Goal: Task Accomplishment & Management: Use online tool/utility

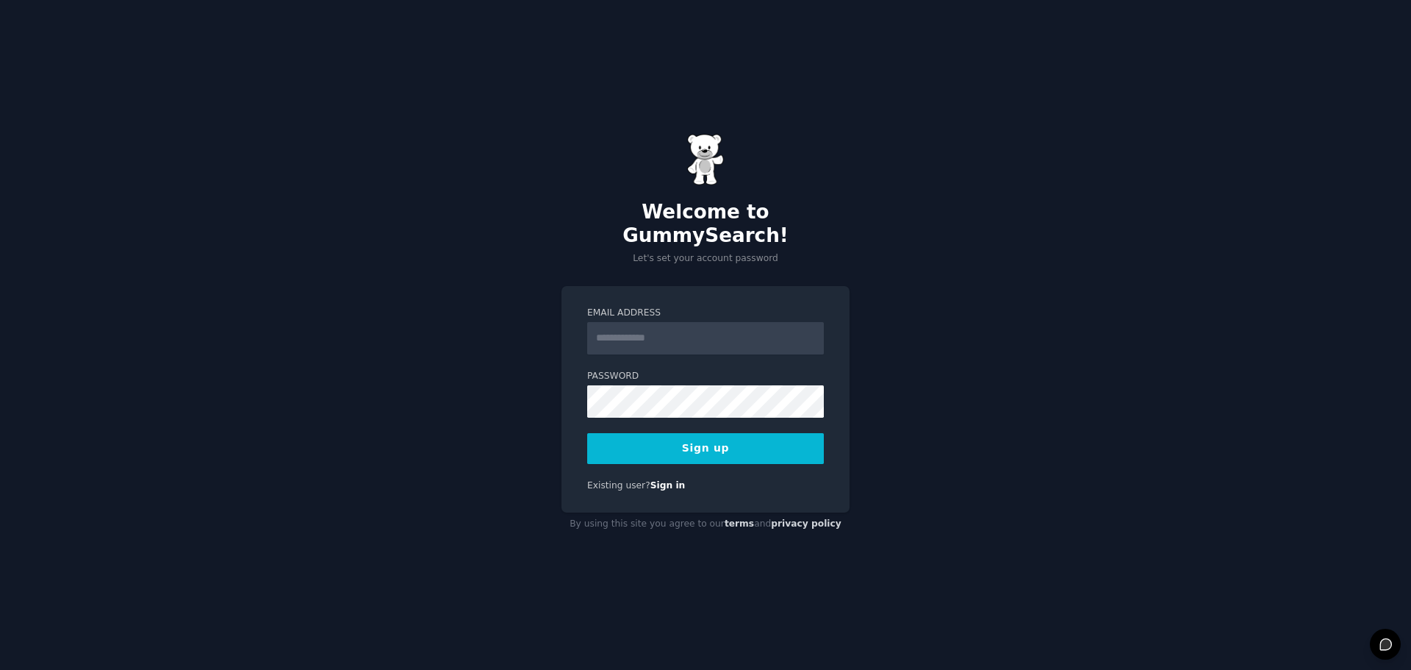
click at [764, 322] on input "Email Address" at bounding box center [705, 338] width 237 height 32
type input "**********"
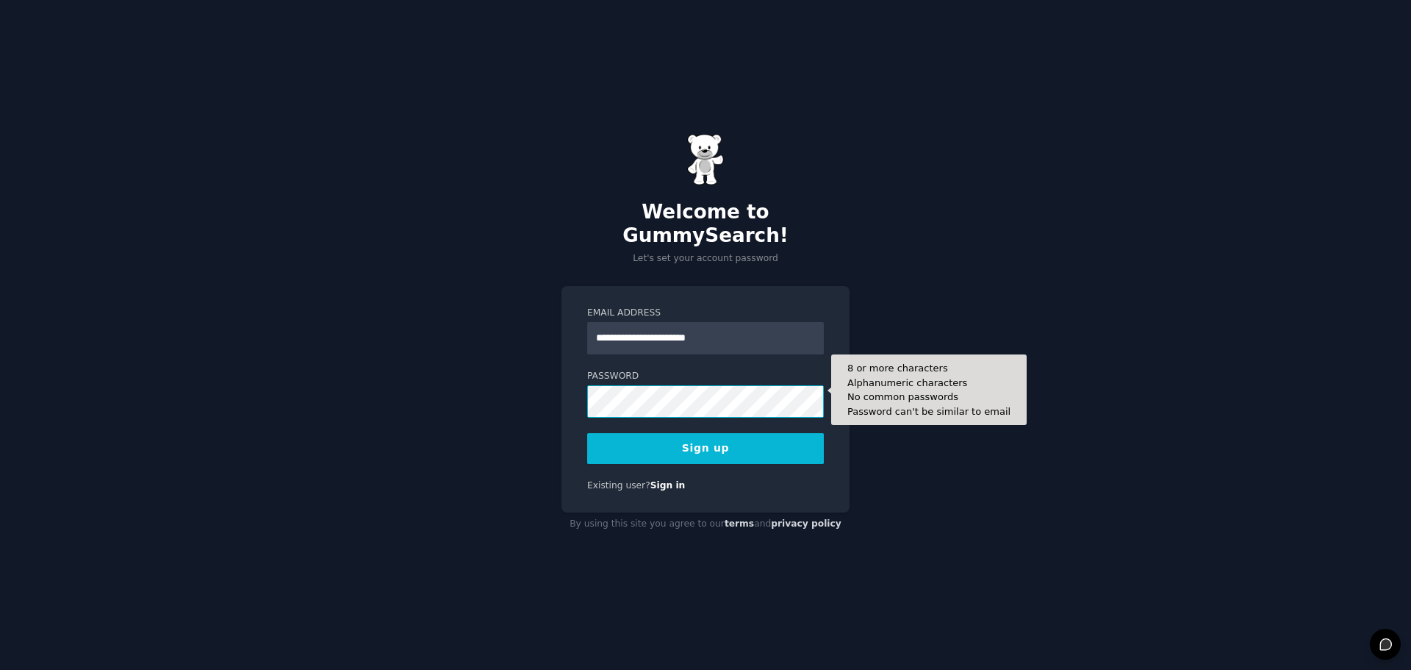
click at [587, 433] on button "Sign up" at bounding box center [705, 448] width 237 height 31
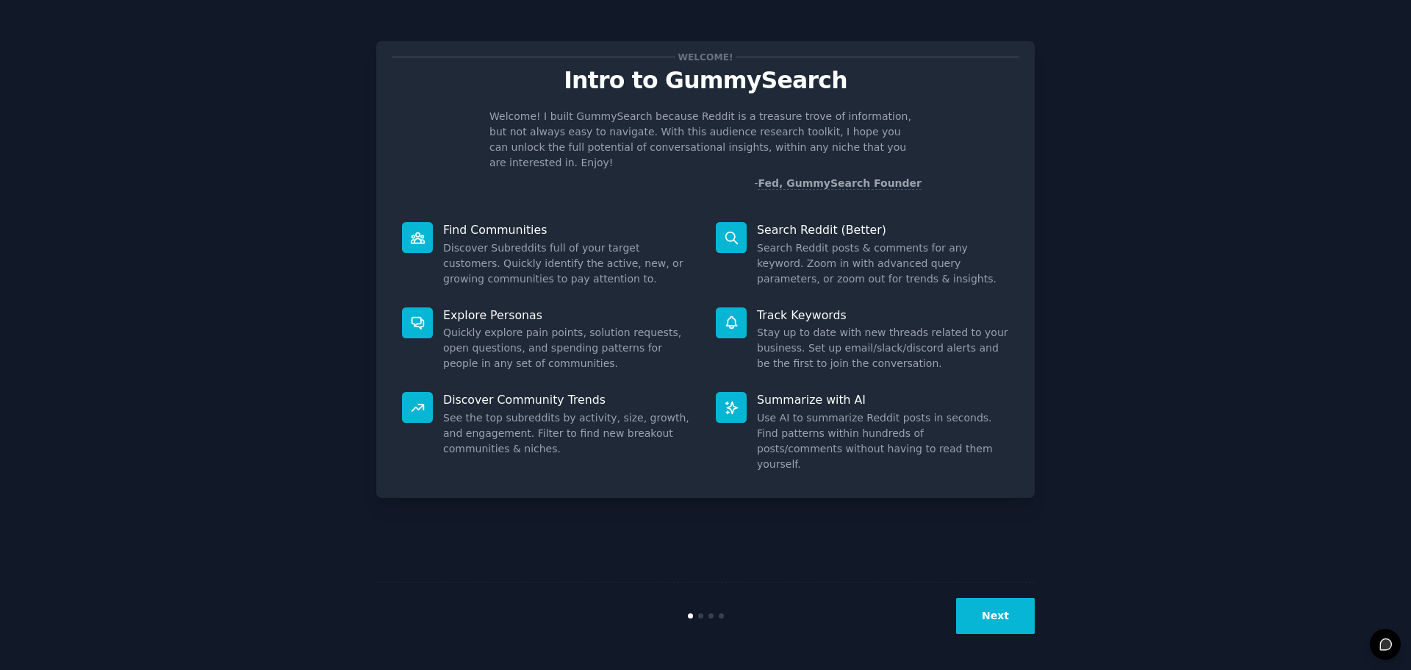
click at [1007, 608] on button "Next" at bounding box center [995, 616] width 79 height 36
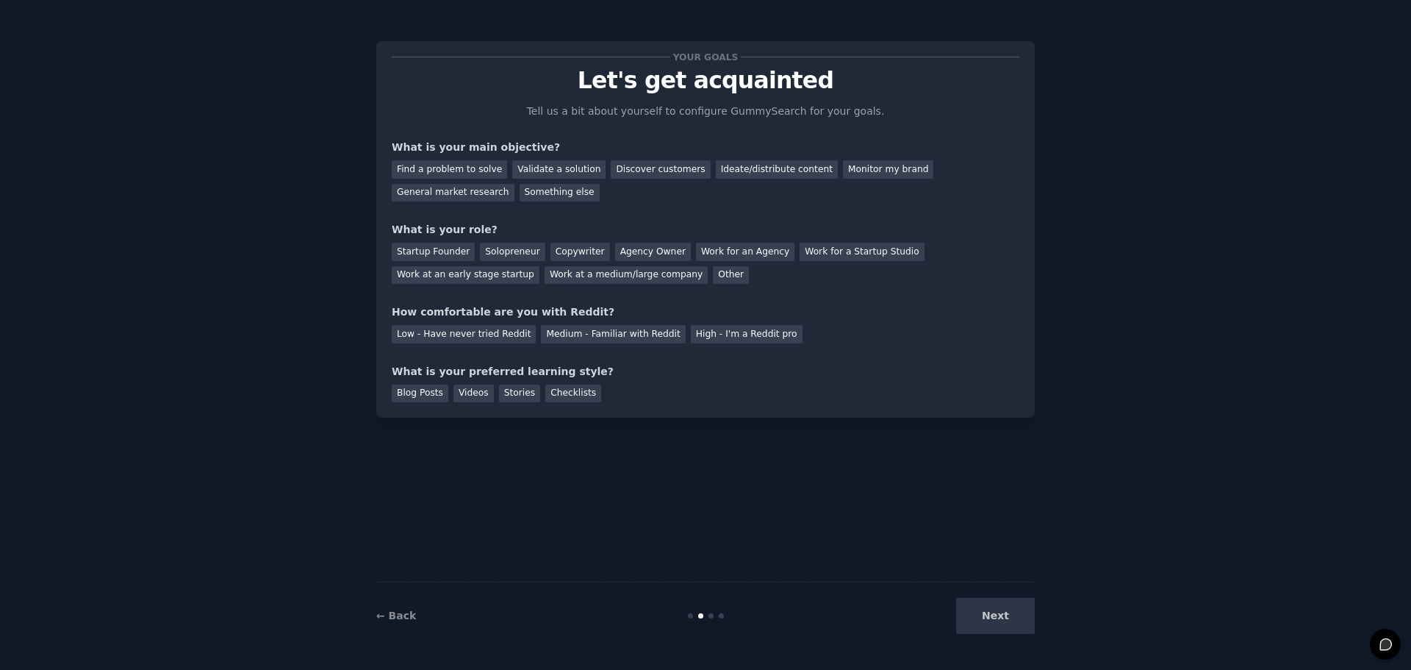
click at [394, 628] on div "← Back Next" at bounding box center [705, 615] width 659 height 68
click at [481, 178] on div "Find a problem to solve" at bounding box center [449, 169] width 115 height 18
click at [514, 184] on div "General market research" at bounding box center [453, 193] width 123 height 18
click at [454, 168] on div "Find a problem to solve" at bounding box center [449, 169] width 115 height 18
click at [516, 258] on div "Solopreneur" at bounding box center [512, 252] width 65 height 18
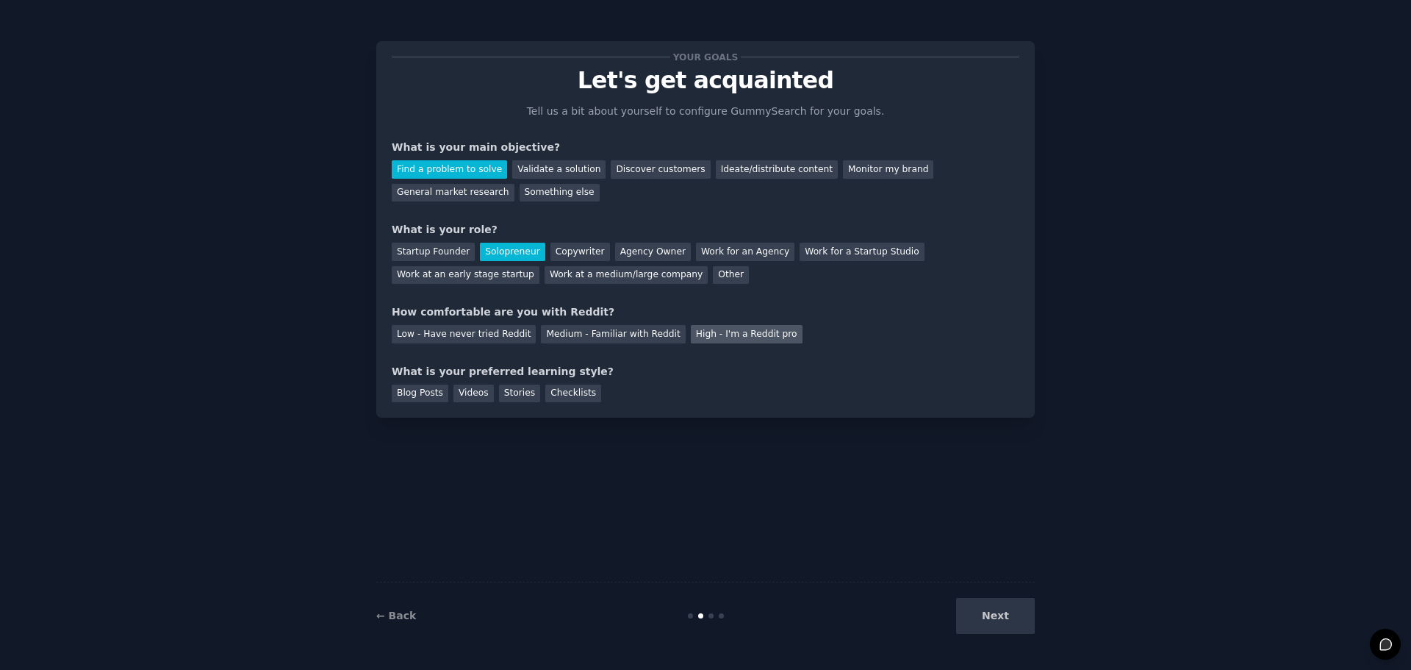
click at [729, 340] on div "High - I'm a Reddit pro" at bounding box center [747, 334] width 112 height 18
click at [609, 341] on div "Medium - Familiar with Reddit" at bounding box center [613, 334] width 144 height 18
click at [520, 375] on div "What is your preferred learning style?" at bounding box center [706, 371] width 628 height 15
drag, startPoint x: 585, startPoint y: 371, endPoint x: 348, endPoint y: 383, distance: 237.7
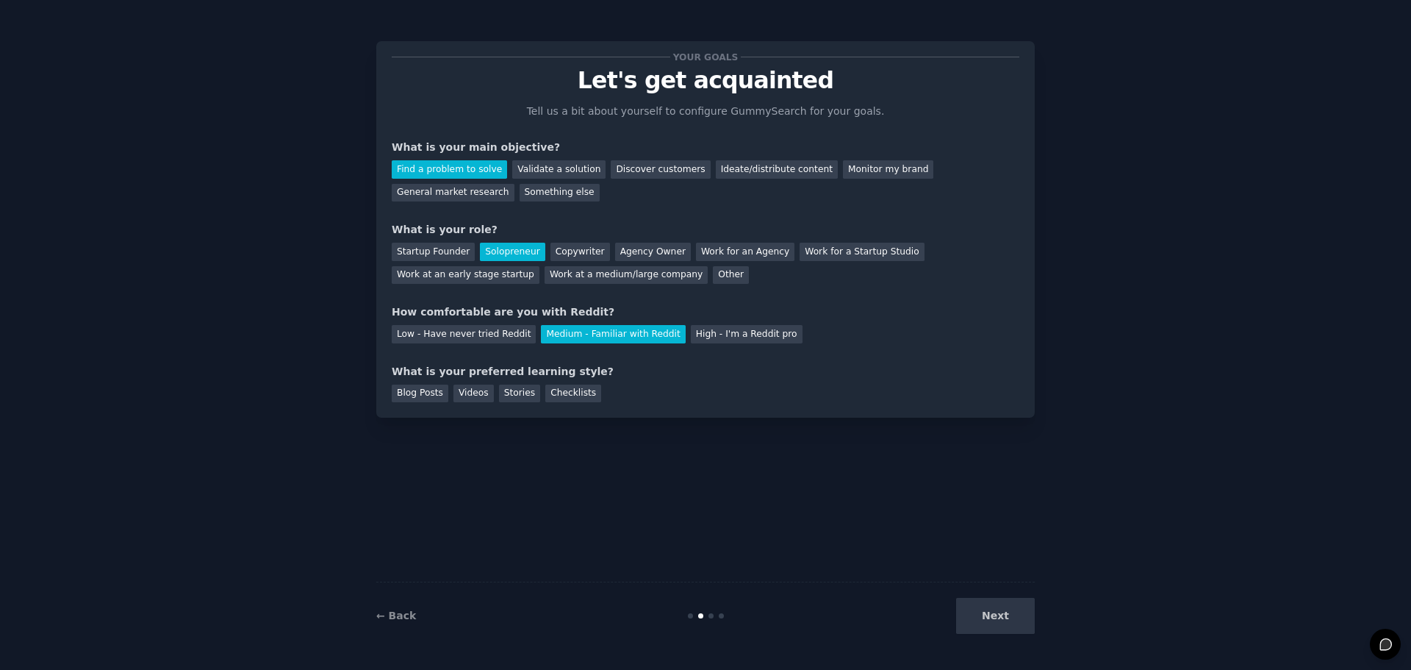
click at [348, 383] on div "Your goals Let's get acquainted Tell us a bit about yourself to configure Gummy…" at bounding box center [706, 335] width 1370 height 628
click at [504, 398] on div "Stories" at bounding box center [519, 393] width 41 height 18
click at [545, 391] on div "Checklists" at bounding box center [573, 393] width 56 height 18
click at [1011, 625] on button "Next" at bounding box center [995, 616] width 79 height 36
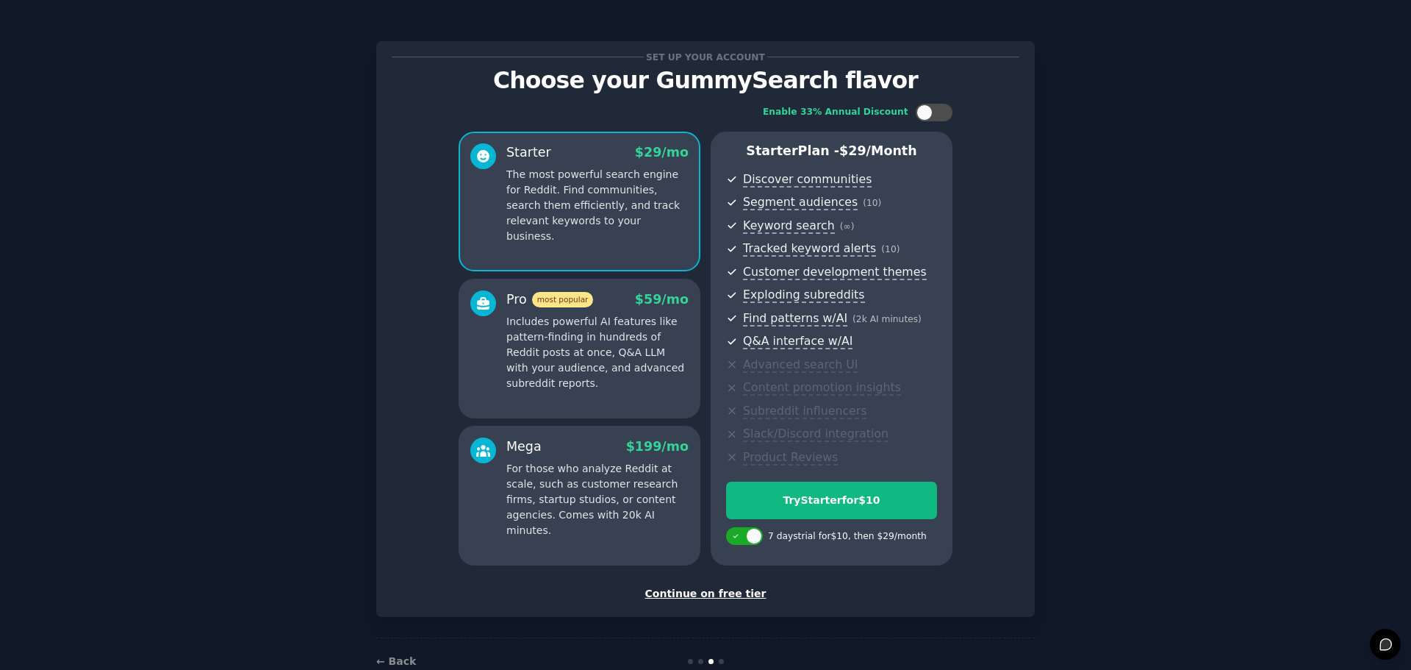
click at [969, 512] on div "Enable 33% Annual Discount Starter $ 29 /mo The most powerful search engine for…" at bounding box center [706, 334] width 628 height 482
click at [708, 589] on div "Continue on free tier" at bounding box center [706, 593] width 628 height 15
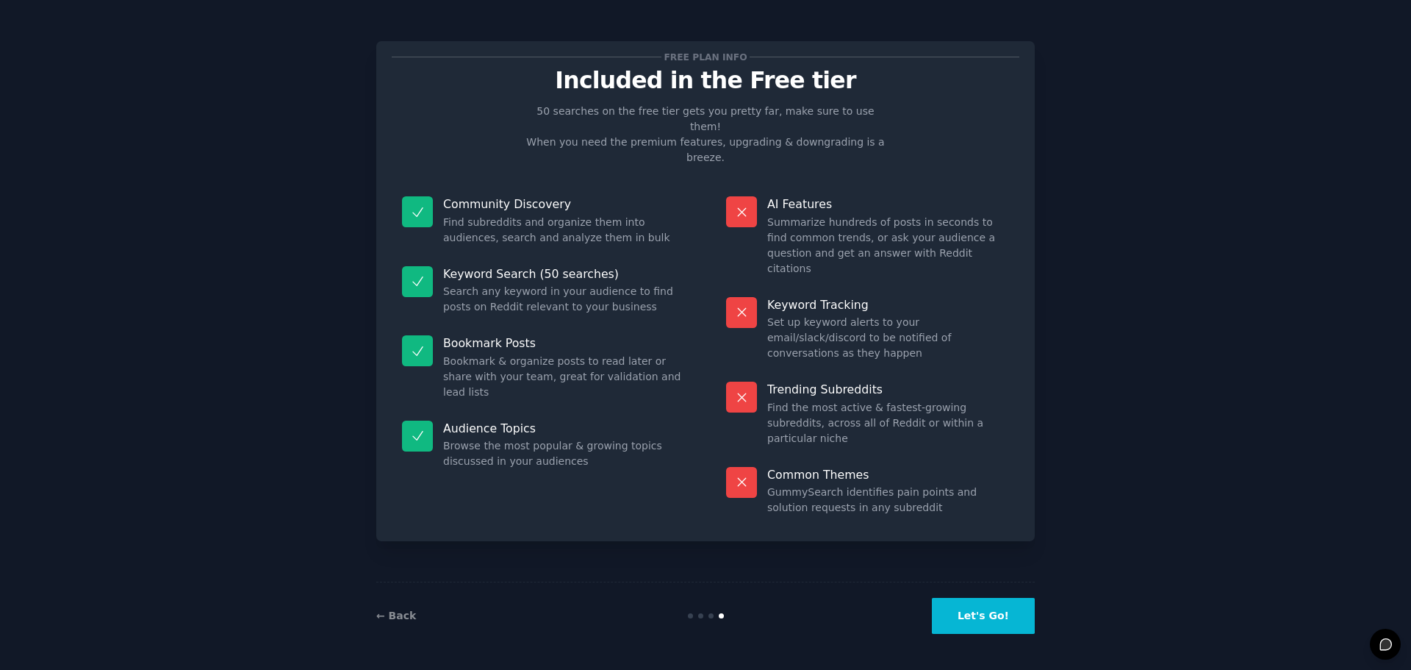
click at [1026, 615] on button "Let's Go!" at bounding box center [983, 616] width 103 height 36
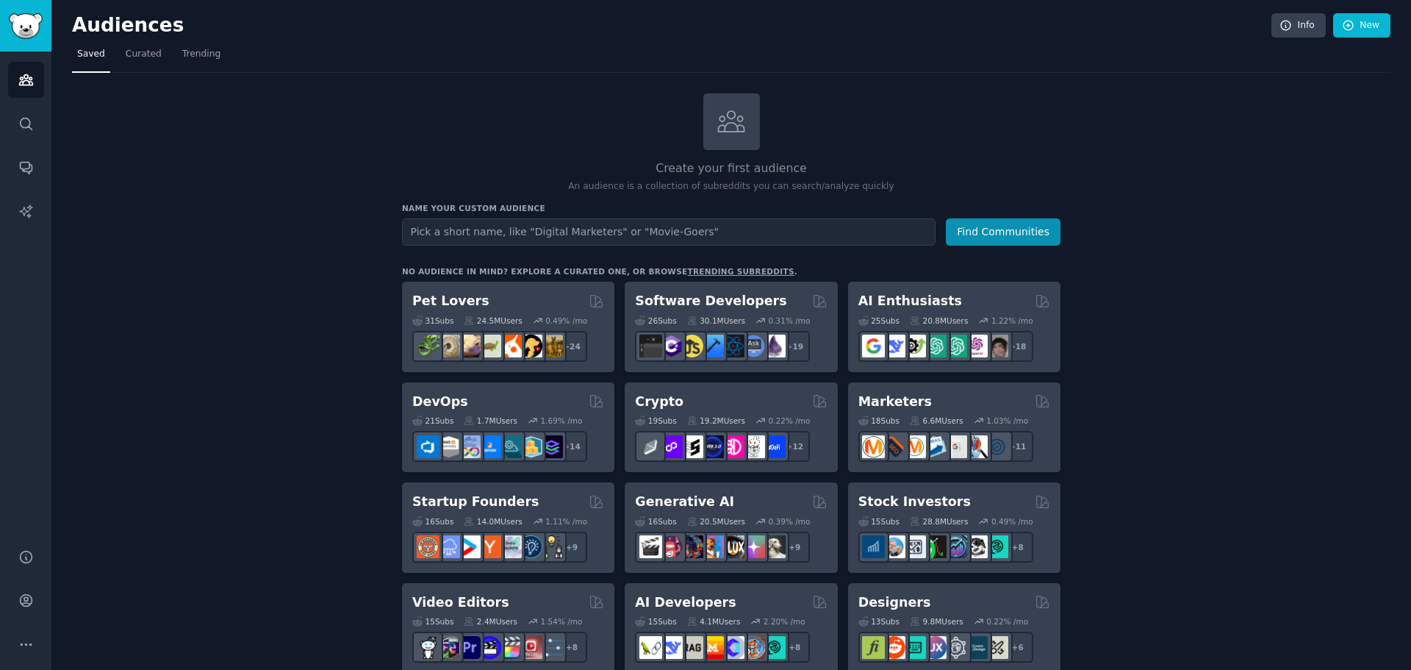
click at [495, 205] on h3 "Name your custom audience" at bounding box center [731, 208] width 659 height 10
click at [518, 232] on input "text" at bounding box center [669, 231] width 534 height 27
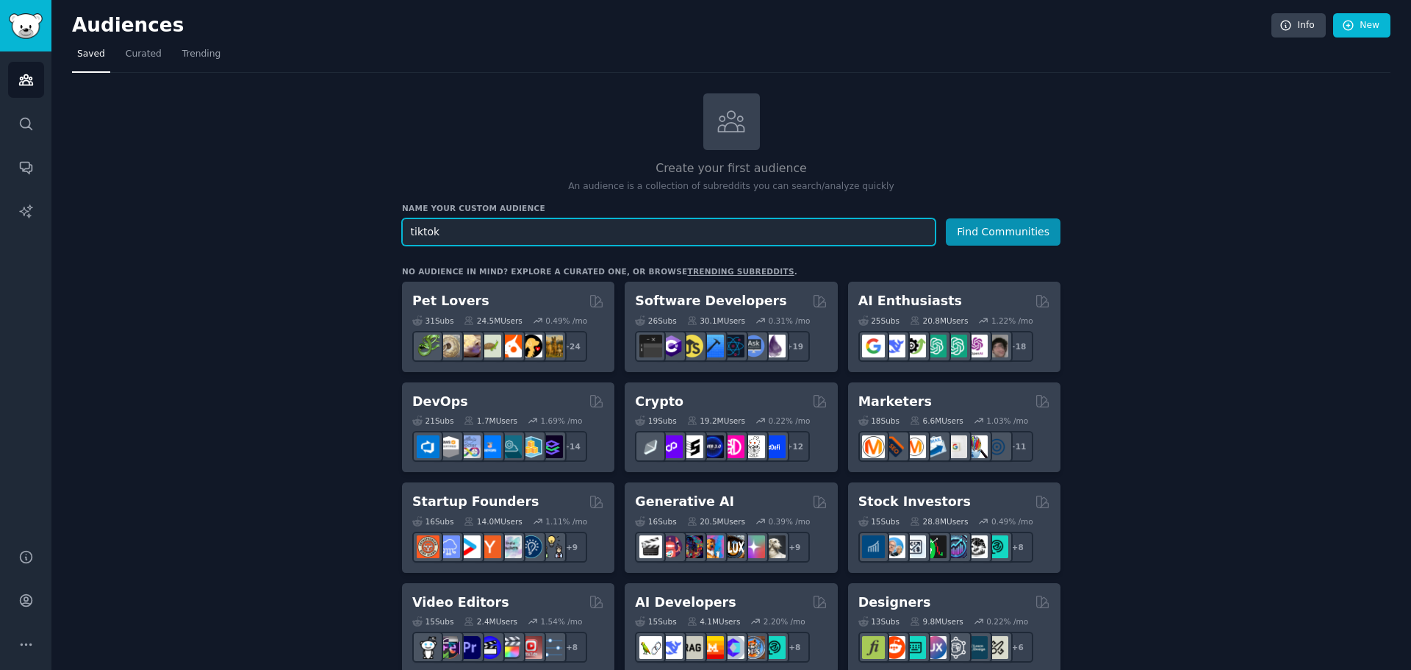
type input "tiktok"
click at [946, 218] on button "Find Communities" at bounding box center [1003, 231] width 115 height 27
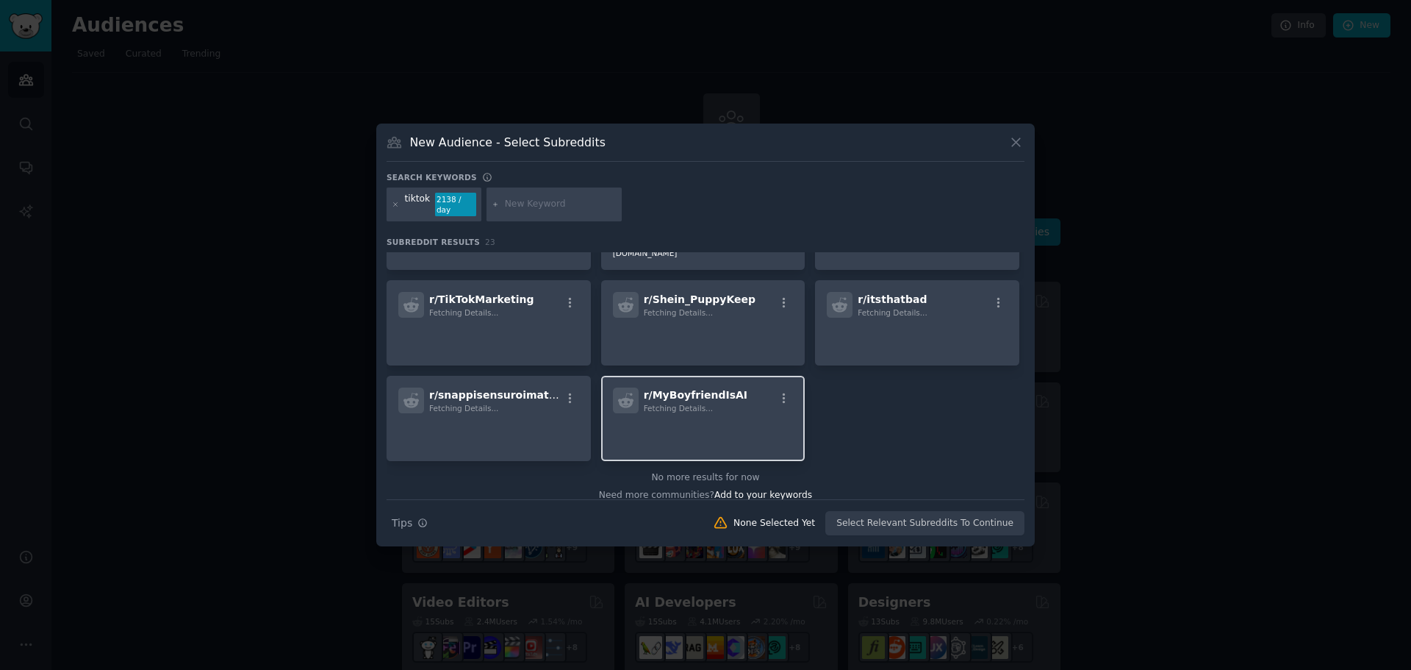
scroll to position [656, 0]
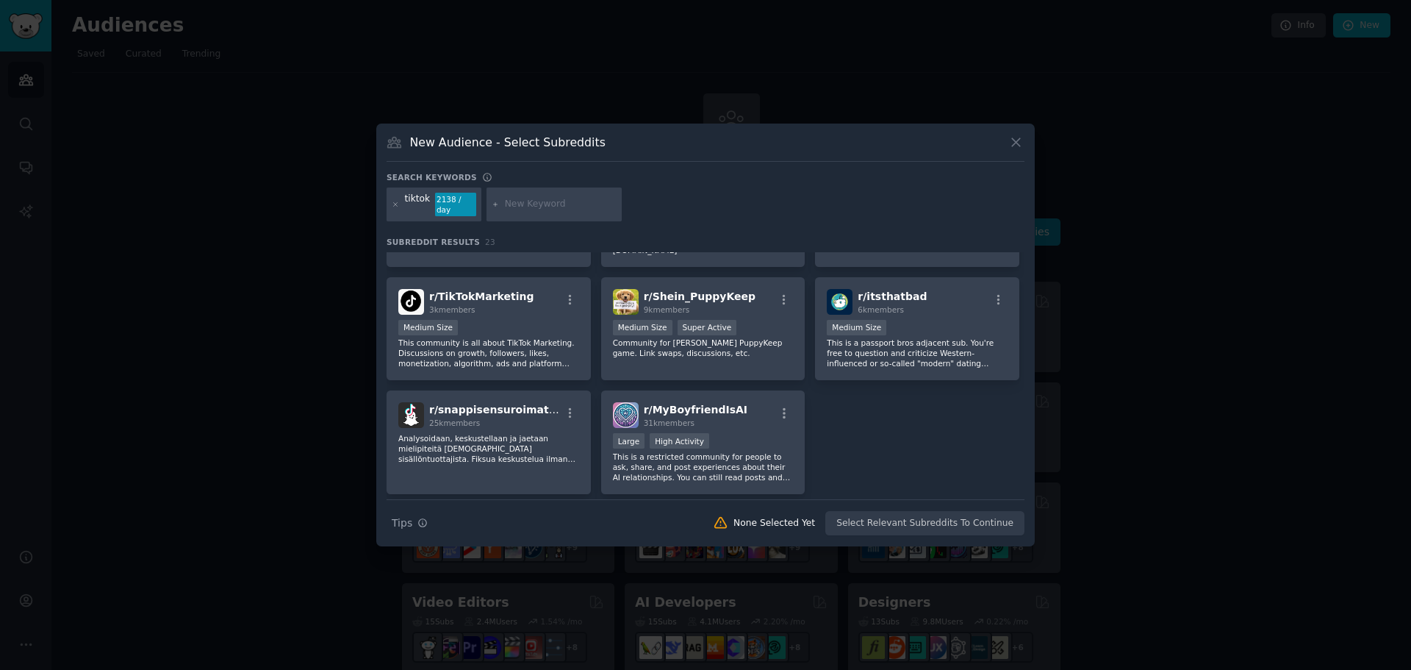
click at [493, 217] on div "tiktok 2138 / day" at bounding box center [706, 206] width 638 height 39
click at [425, 207] on div "tiktok" at bounding box center [418, 205] width 26 height 24
click at [425, 206] on div "tiktok" at bounding box center [418, 205] width 26 height 24
click at [526, 203] on input "text" at bounding box center [561, 204] width 112 height 13
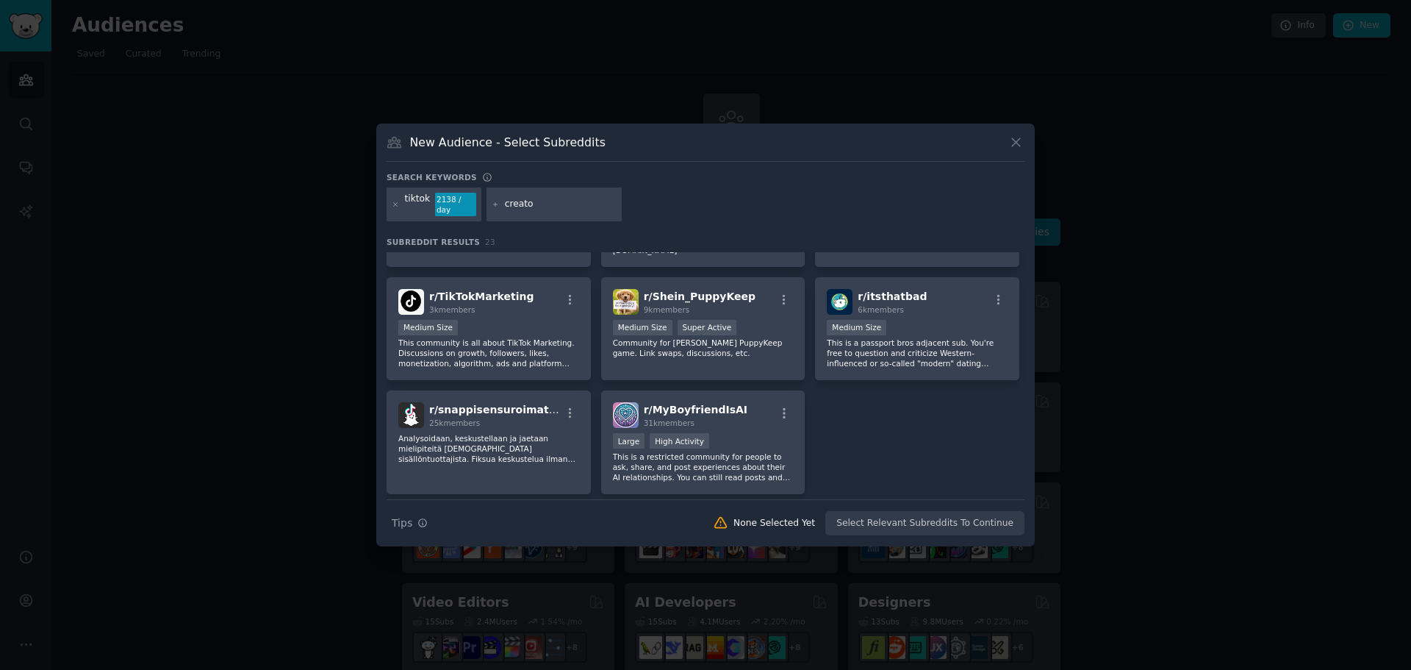
type input "creator"
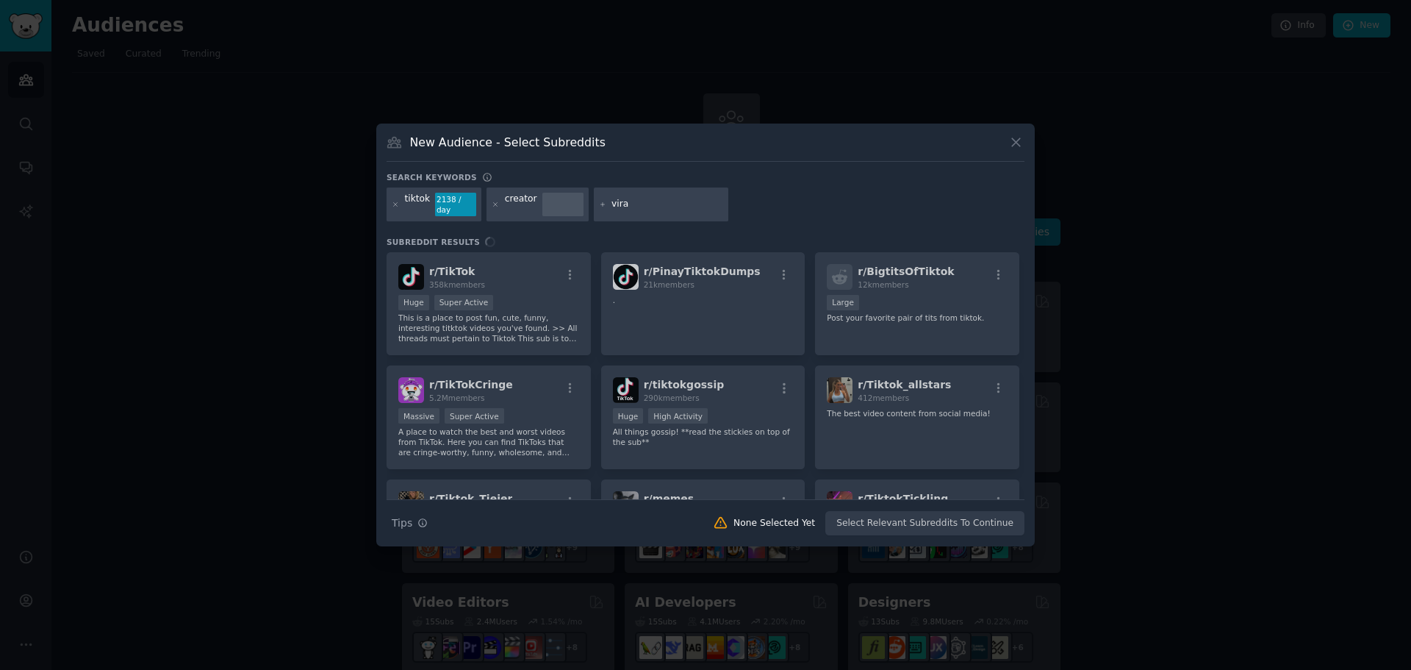
type input "viral"
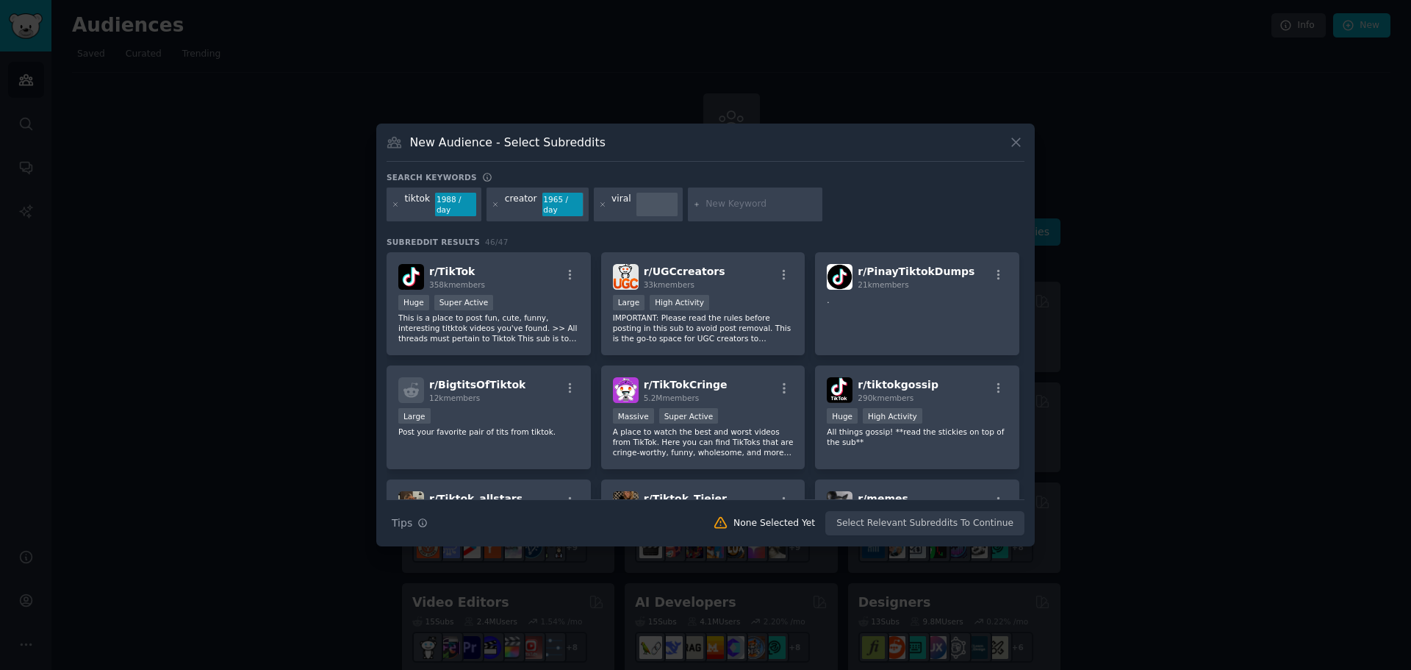
click at [636, 195] on div at bounding box center [656, 194] width 41 height 3
drag, startPoint x: 584, startPoint y: 204, endPoint x: 594, endPoint y: 204, distance: 9.6
click at [588, 204] on div "tiktok 1988 / day creator 1965 / day viral" at bounding box center [706, 206] width 638 height 39
click at [600, 204] on div "viral" at bounding box center [638, 204] width 89 height 34
click at [599, 207] on icon at bounding box center [603, 205] width 8 height 8
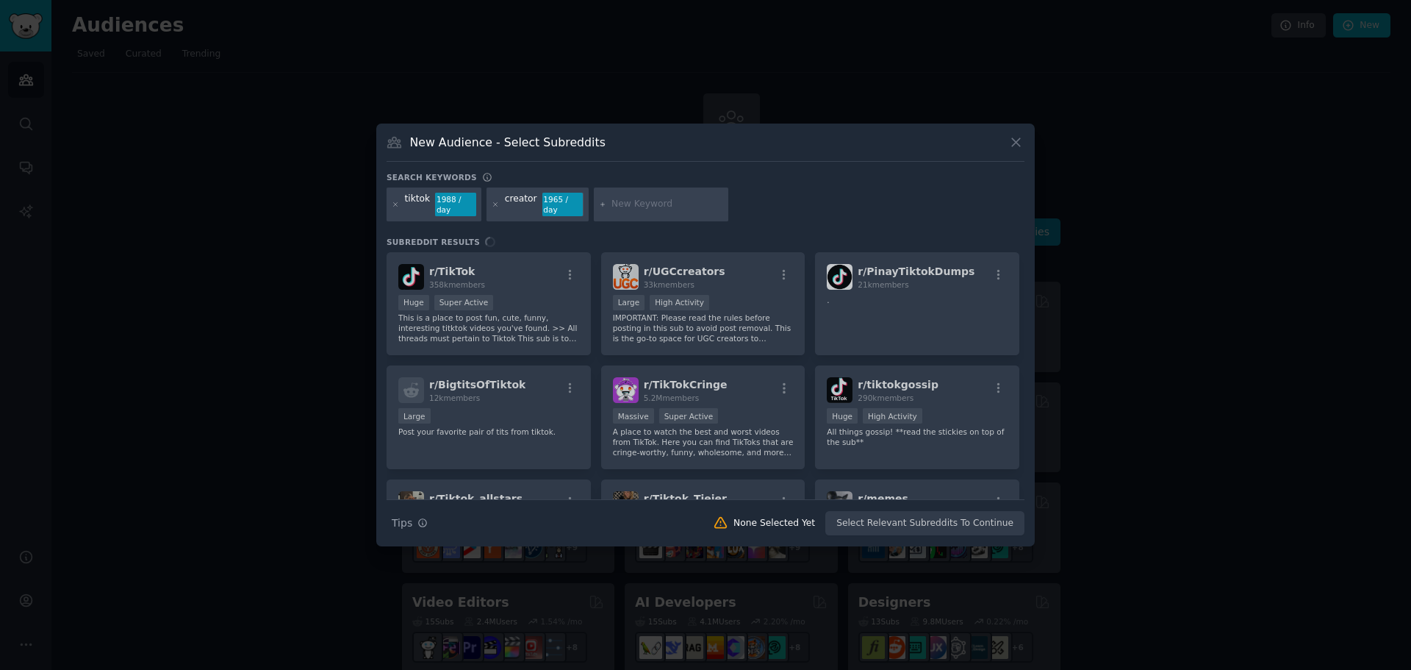
click at [613, 203] on input "text" at bounding box center [667, 204] width 112 height 13
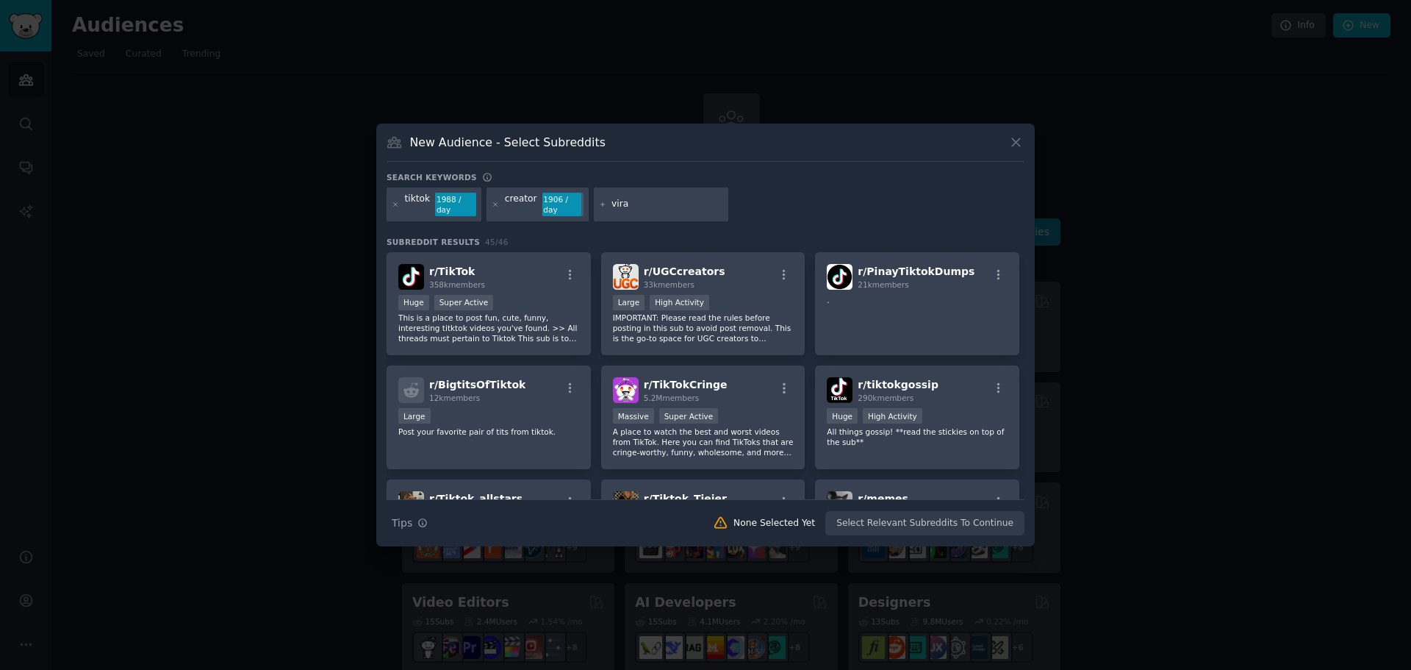
type input "viral"
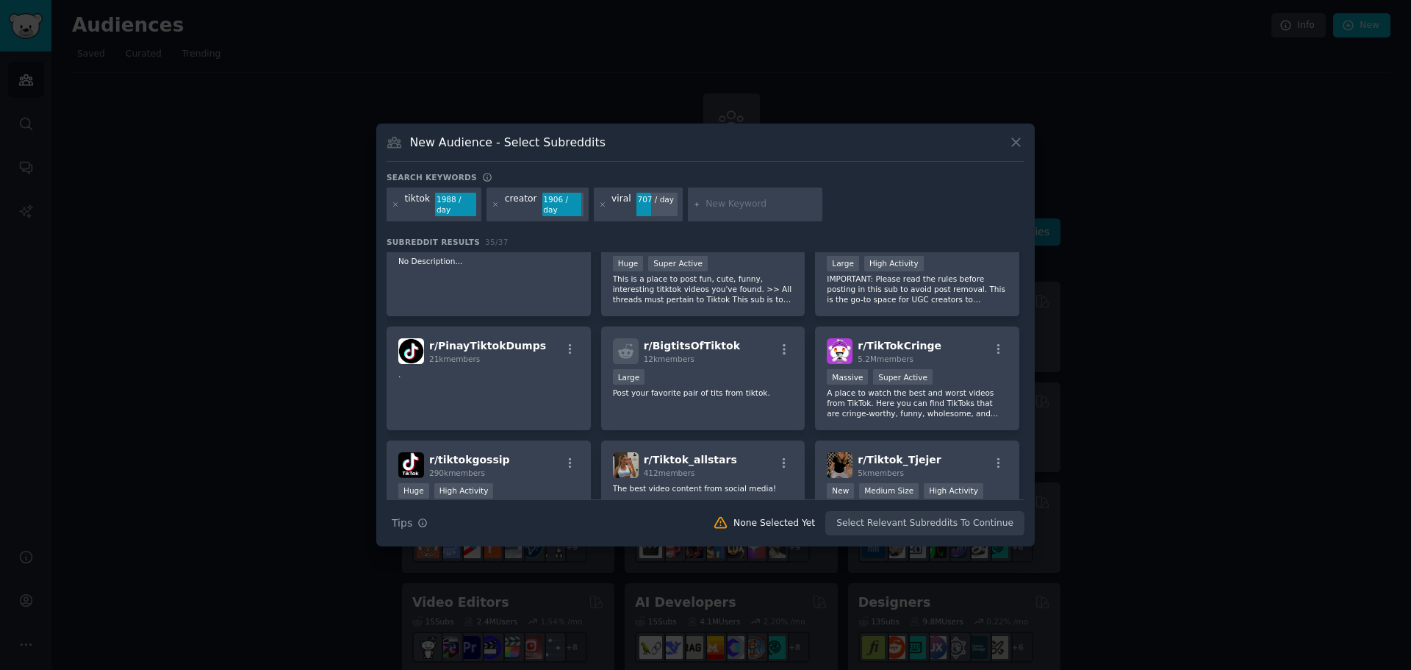
scroll to position [220, 0]
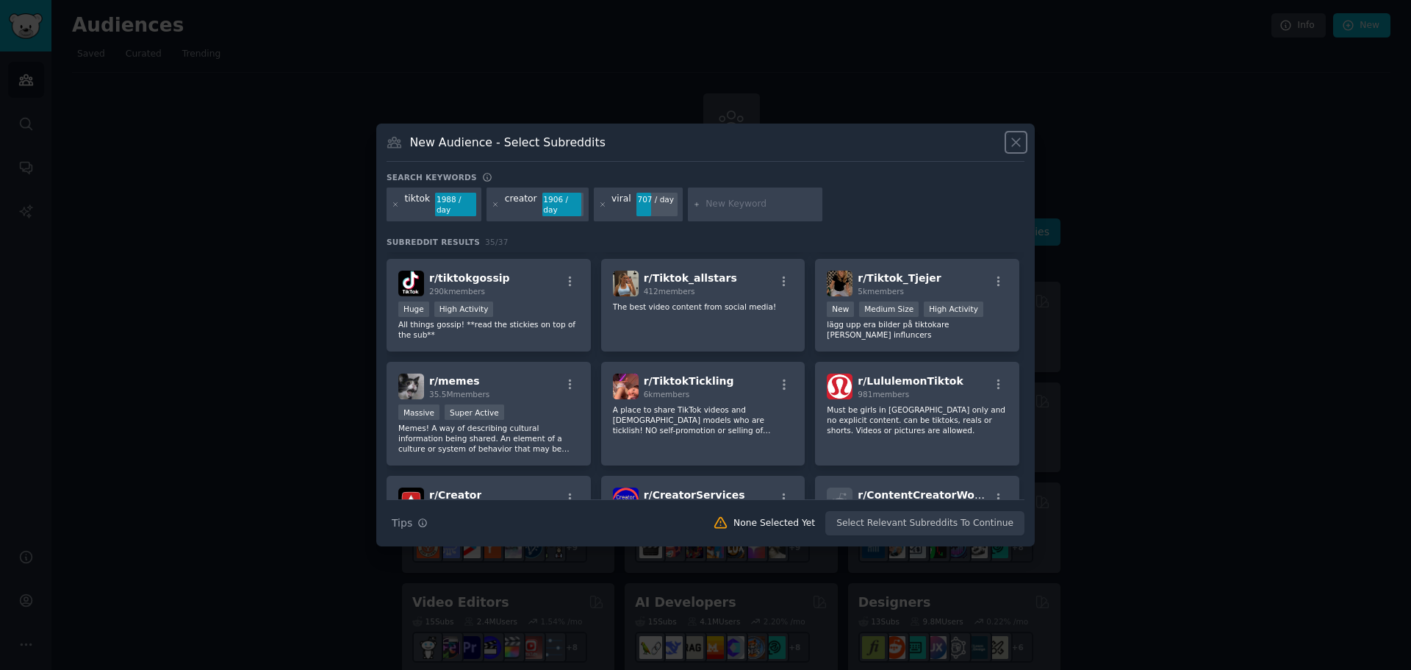
click at [1019, 145] on icon at bounding box center [1016, 143] width 8 height 8
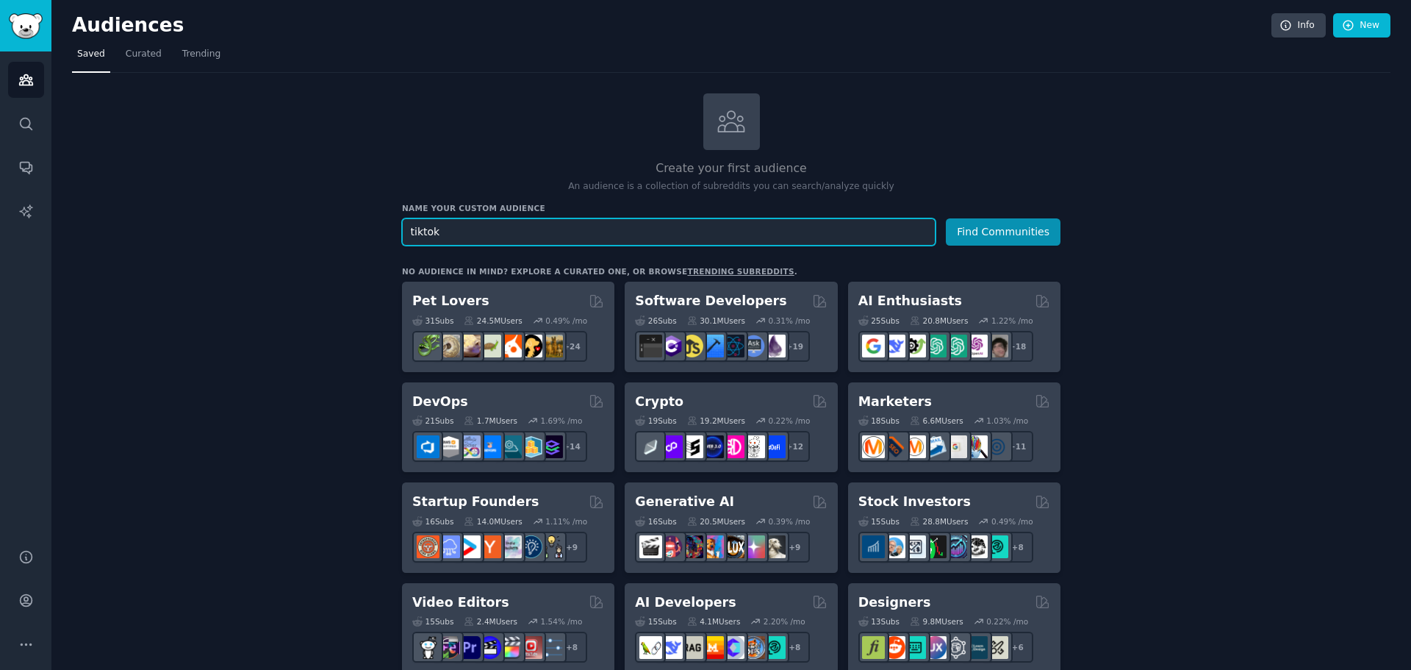
click at [908, 227] on input "tiktok" at bounding box center [669, 231] width 534 height 27
click at [907, 226] on input "tiktok" at bounding box center [669, 231] width 534 height 27
click at [905, 223] on input "tiktok" at bounding box center [669, 231] width 534 height 27
type input "tiktok c"
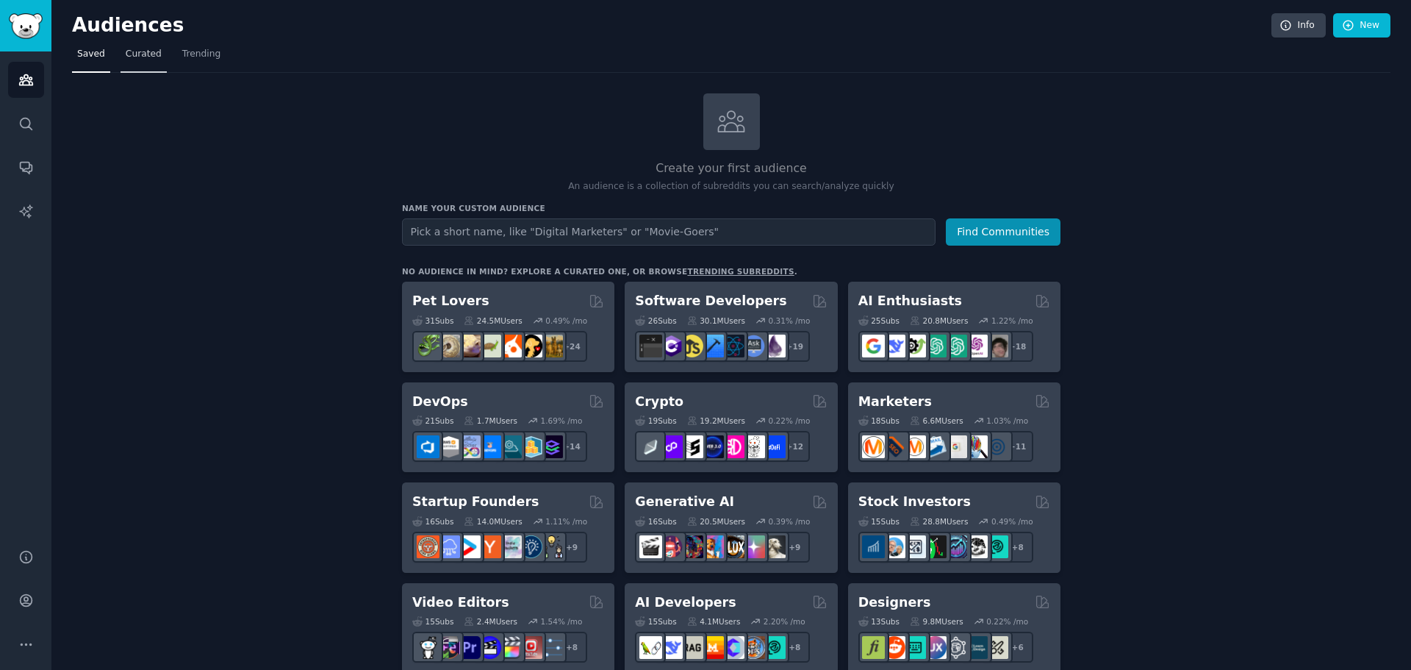
click at [135, 58] on span "Curated" at bounding box center [144, 54] width 36 height 13
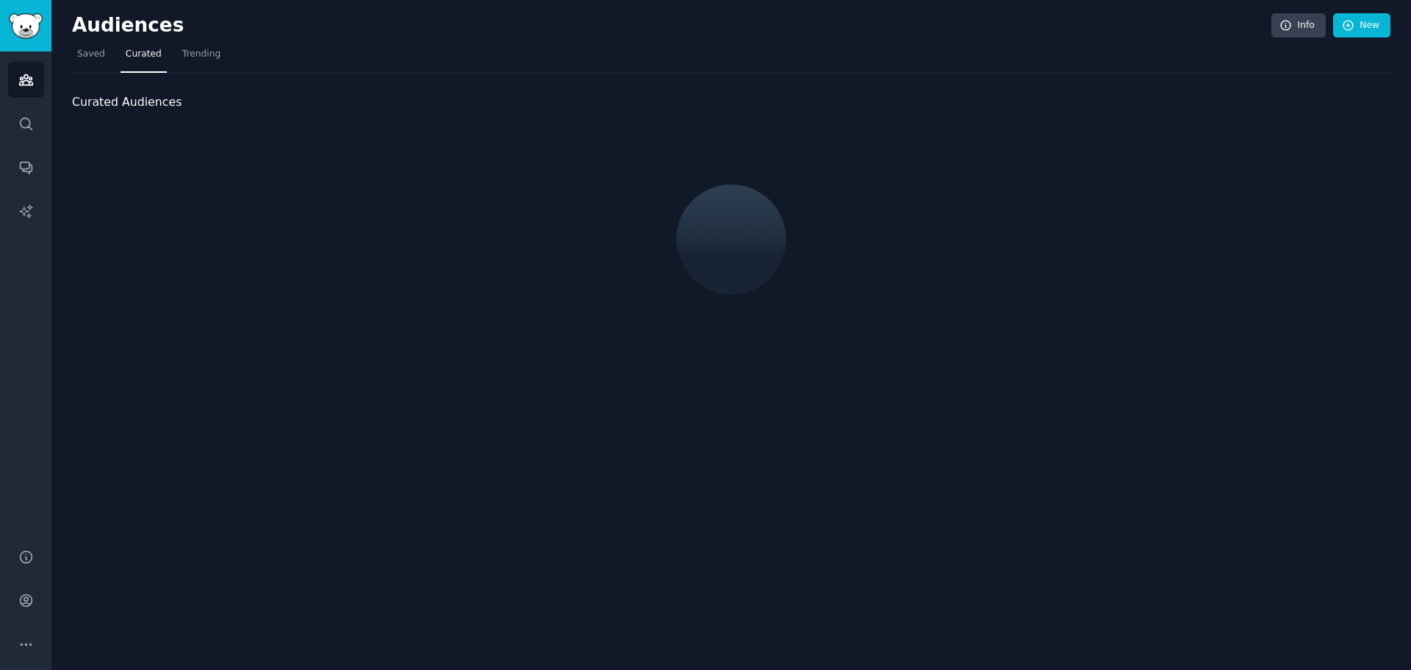
click at [73, 61] on link "Saved" at bounding box center [91, 58] width 38 height 30
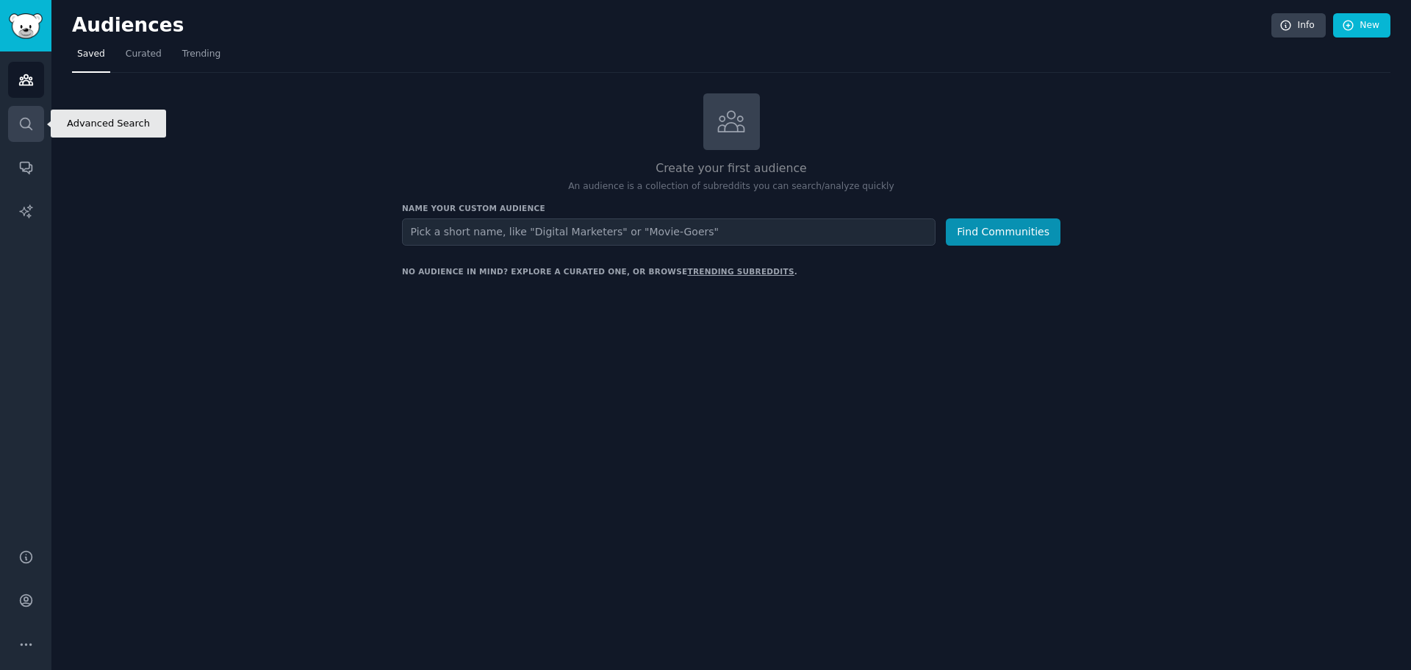
click at [31, 134] on link "Search" at bounding box center [26, 124] width 36 height 36
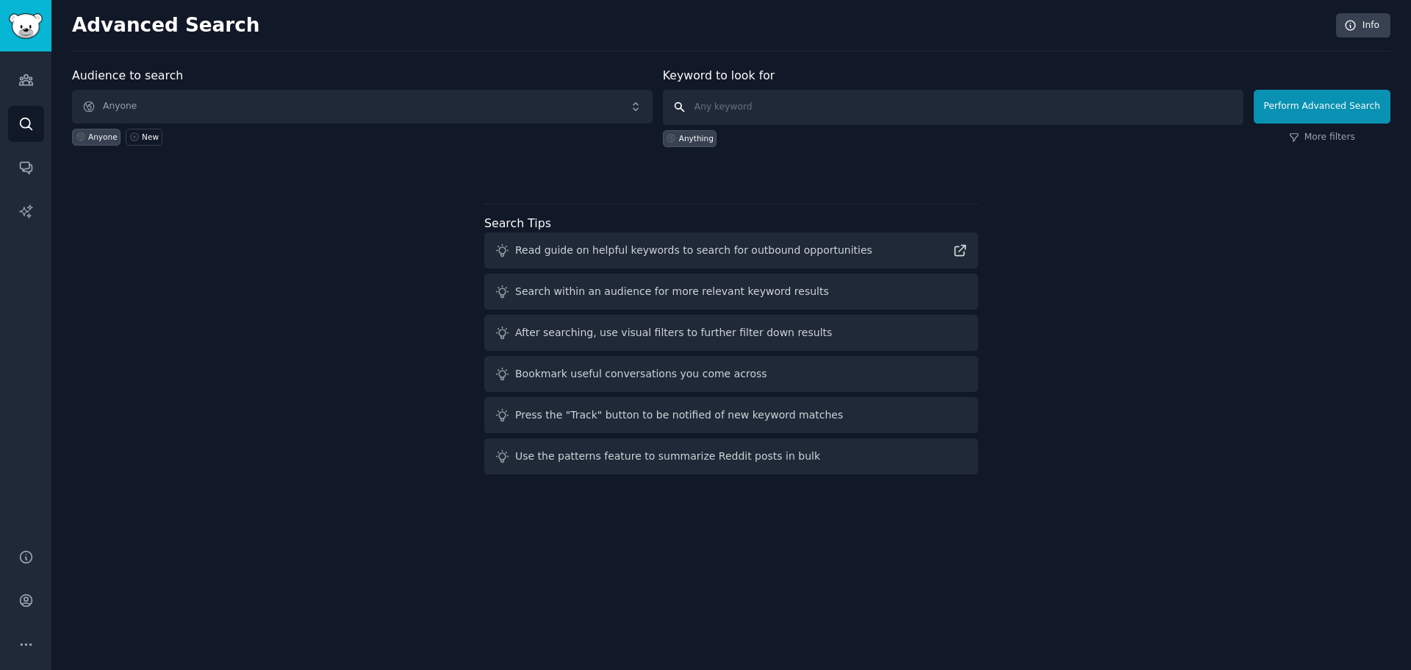
click at [706, 118] on input "text" at bounding box center [953, 107] width 581 height 35
type input "v"
type input "create a viral video"
click button "Perform Advanced Search" at bounding box center [1322, 107] width 137 height 34
click at [347, 351] on div "Audience to search Anyone Anyone New Keyword to look for Anything Perform Advan…" at bounding box center [731, 273] width 1318 height 413
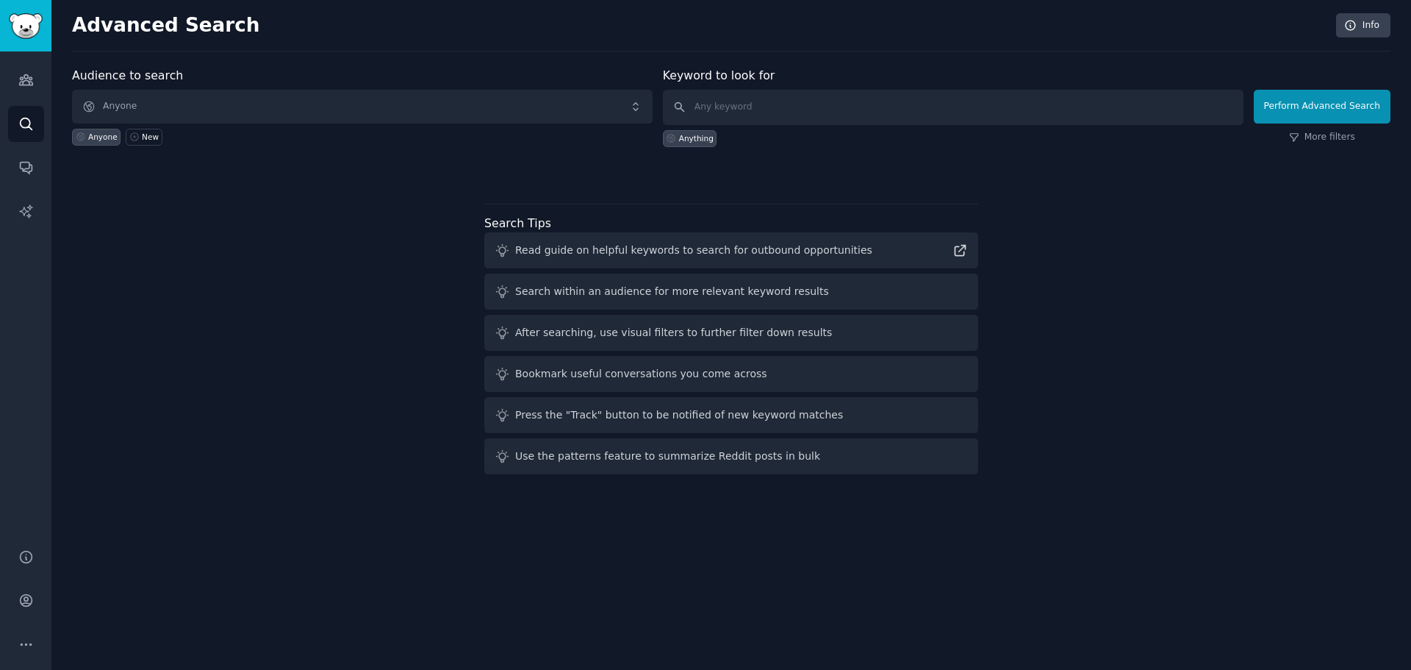
click at [1249, 525] on div "Advanced Search Info Audience to search Anyone Anyone New Keyword to look for A…" at bounding box center [731, 335] width 1360 height 670
drag, startPoint x: 243, startPoint y: 232, endPoint x: 223, endPoint y: 121, distance: 112.7
click at [241, 217] on div "Audience to search Anyone Anyone New Keyword to look for Anything Perform Advan…" at bounding box center [731, 273] width 1318 height 413
click at [223, 112] on span "Anyone" at bounding box center [362, 107] width 581 height 34
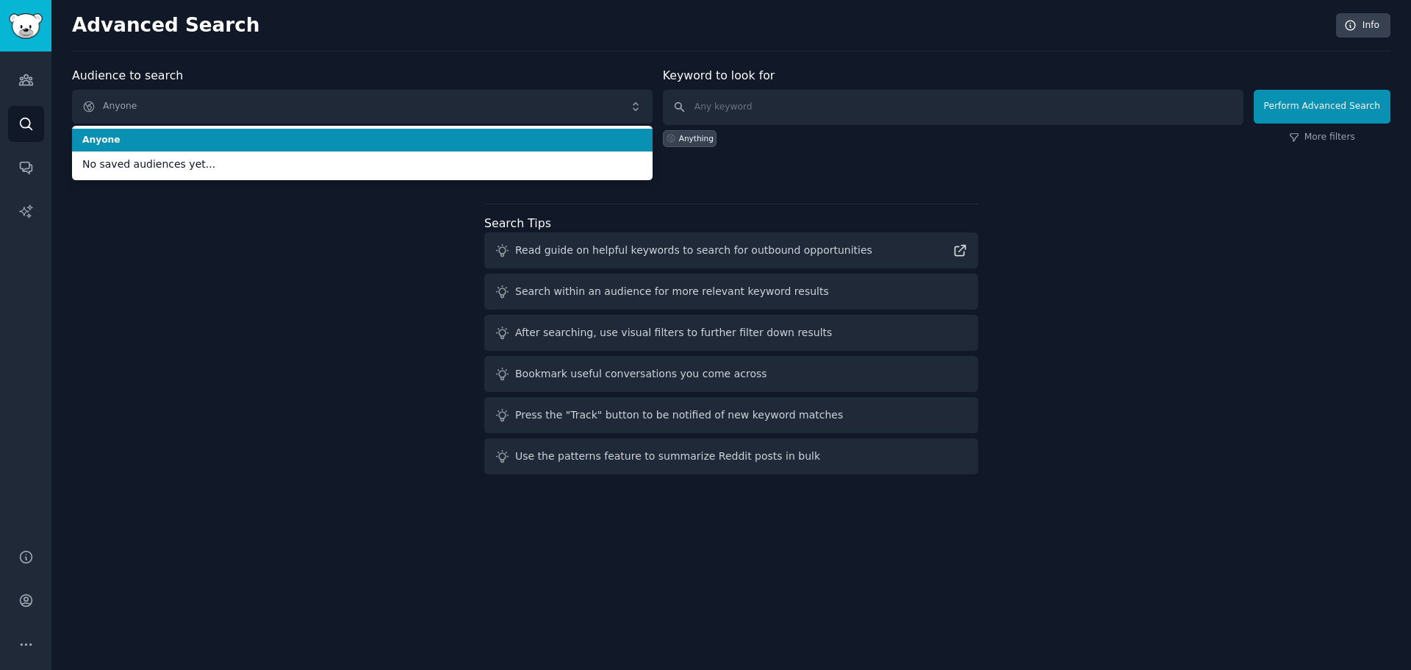
click at [239, 43] on div "Advanced Search Info" at bounding box center [731, 32] width 1318 height 38
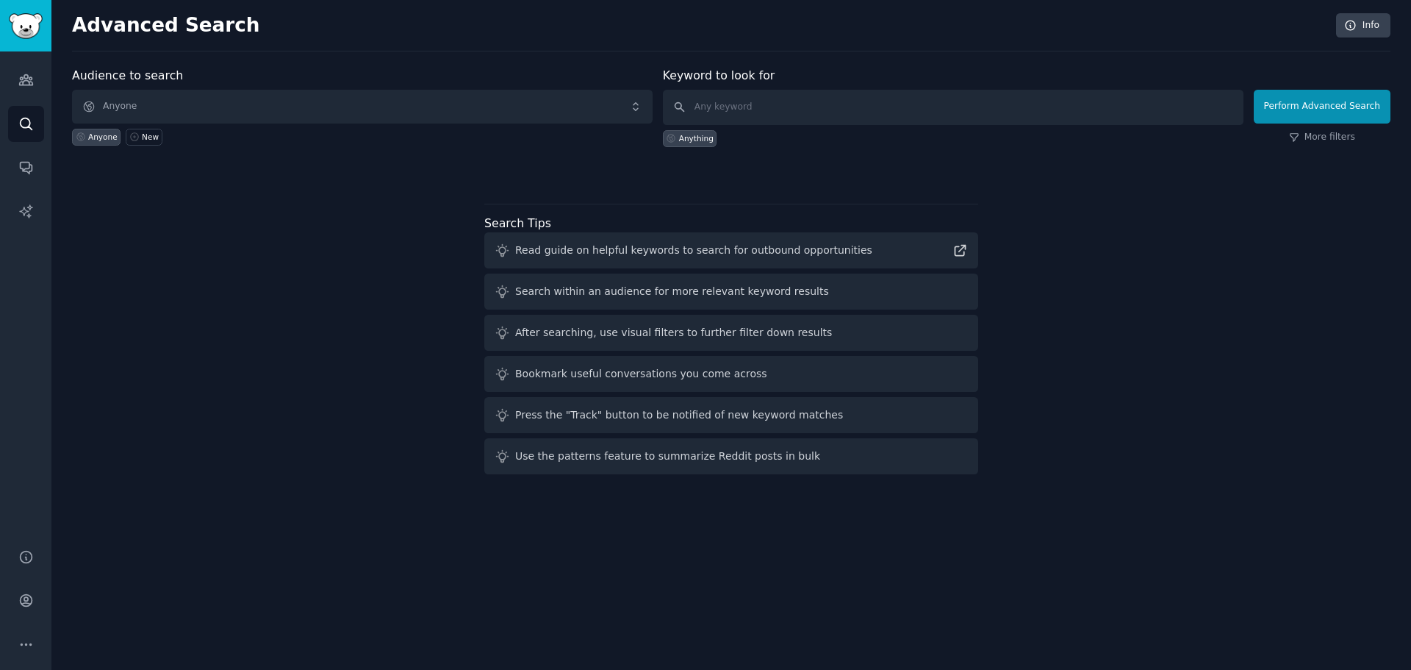
drag, startPoint x: 109, startPoint y: 312, endPoint x: 208, endPoint y: 208, distance: 144.0
click at [208, 208] on div "Audience to search Anyone Anyone New Keyword to look for Anything Perform Advan…" at bounding box center [731, 273] width 1318 height 413
click at [36, 73] on link "Audiences" at bounding box center [26, 80] width 36 height 36
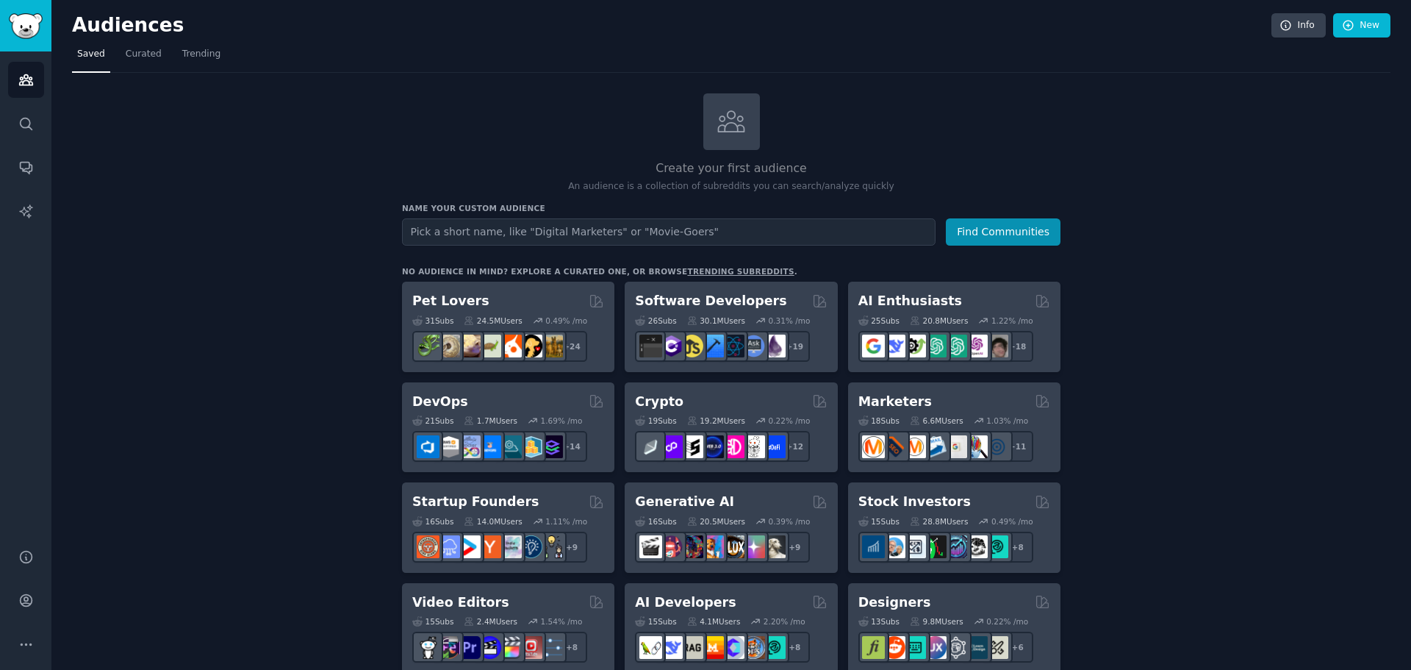
click at [1002, 49] on nav "Saved Curated Trending" at bounding box center [731, 58] width 1318 height 30
click at [1103, 64] on nav "Saved Curated Trending" at bounding box center [731, 58] width 1318 height 30
click at [1010, 164] on h2 "Create your first audience" at bounding box center [731, 168] width 659 height 18
click at [883, 243] on input "text" at bounding box center [669, 231] width 534 height 27
